Goal: Task Accomplishment & Management: Manage account settings

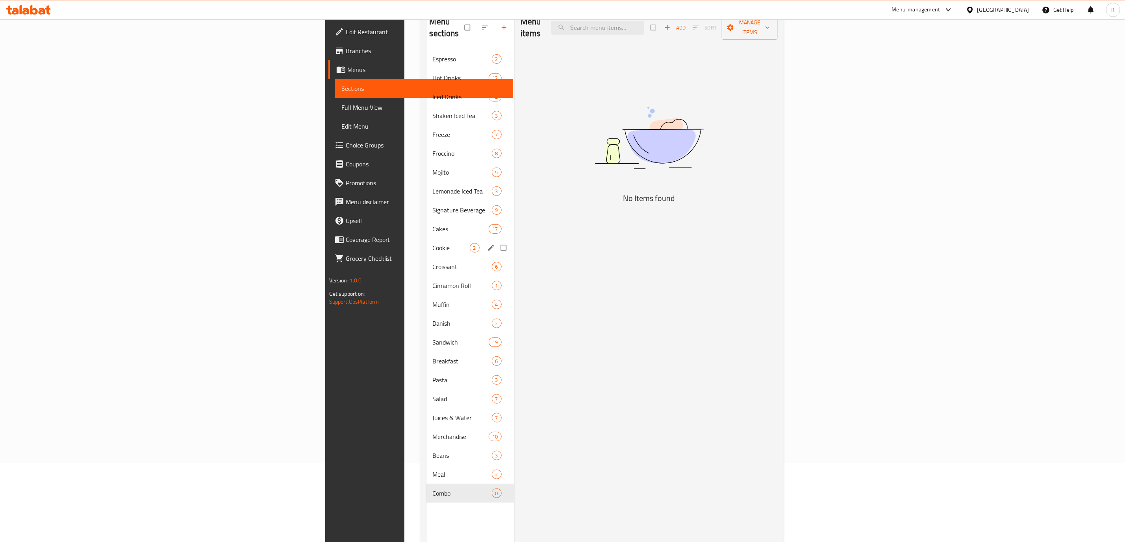
scroll to position [51, 0]
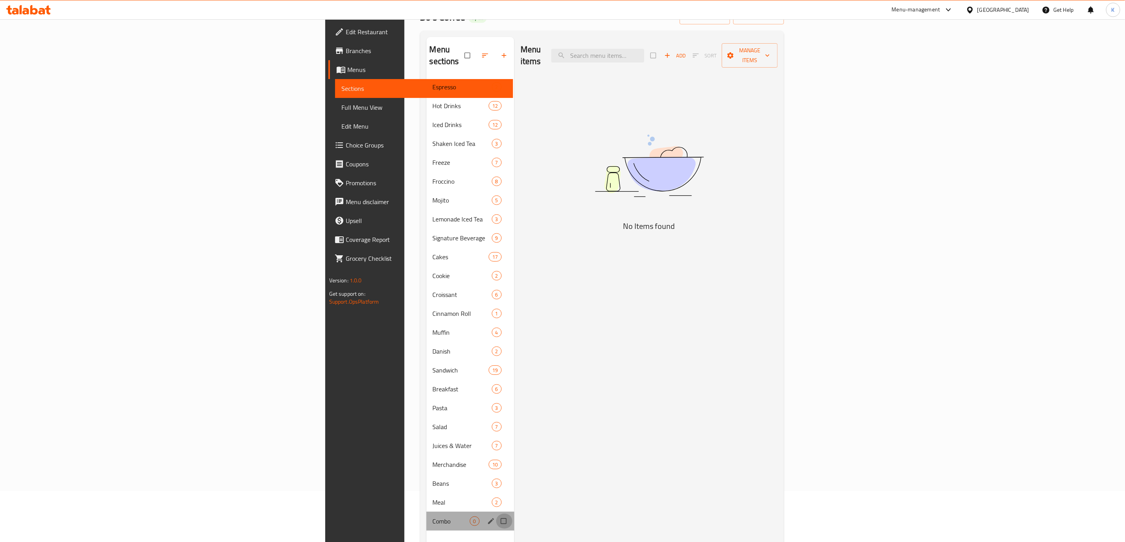
click at [496, 514] on input "Menu sections" at bounding box center [504, 521] width 17 height 15
checkbox input "true"
click at [476, 52] on icon "button" at bounding box center [480, 56] width 8 height 8
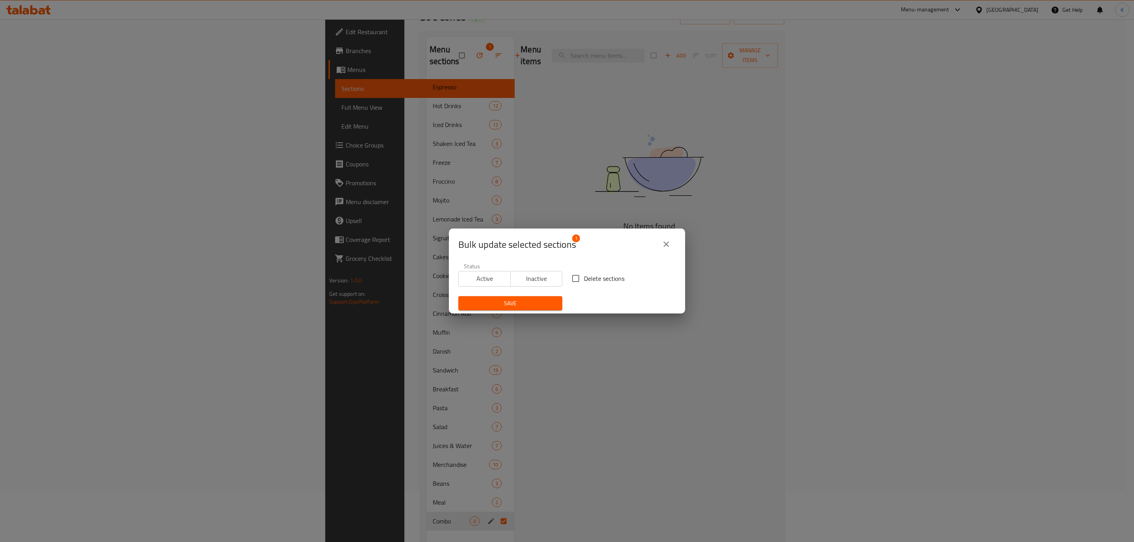
click at [572, 278] on input "Delete sections" at bounding box center [575, 278] width 17 height 17
checkbox input "true"
click at [537, 306] on span "Save" at bounding box center [510, 304] width 91 height 10
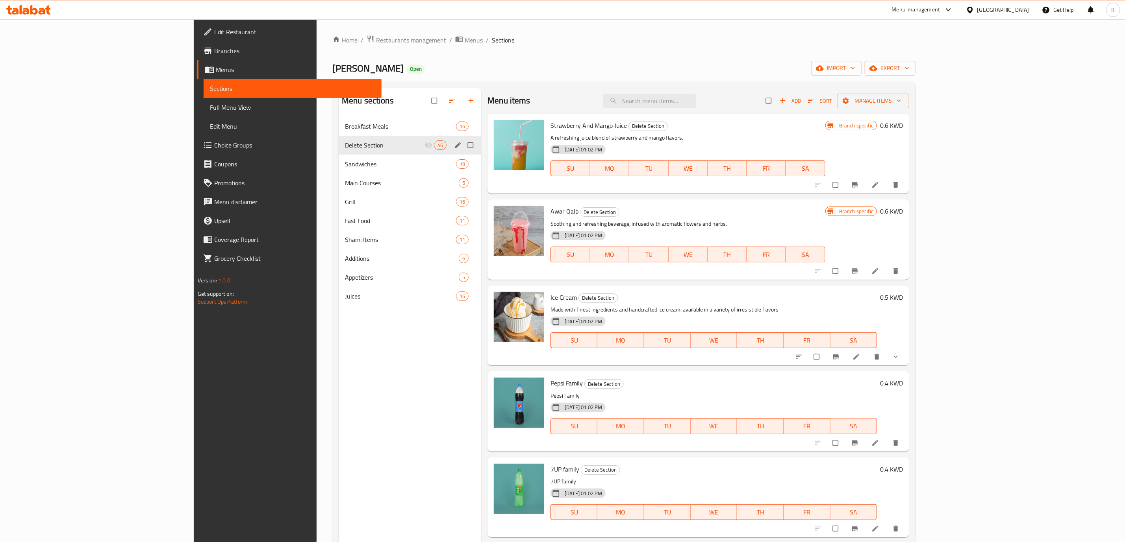
click at [463, 146] on input "Menu sections" at bounding box center [471, 145] width 17 height 15
checkbox input "true"
click at [429, 100] on icon "button" at bounding box center [433, 101] width 8 height 8
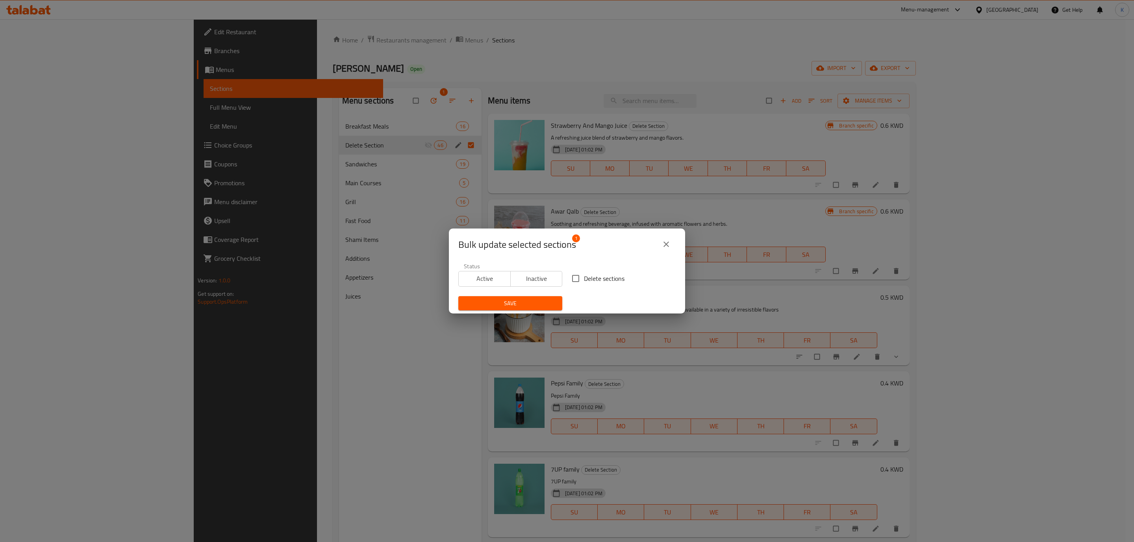
click at [574, 280] on input "Delete sections" at bounding box center [575, 278] width 17 height 17
checkbox input "true"
click at [541, 305] on span "Save" at bounding box center [510, 304] width 91 height 10
